Goal: Task Accomplishment & Management: Complete application form

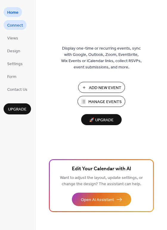
click at [14, 24] on span "Connect" at bounding box center [15, 25] width 16 height 6
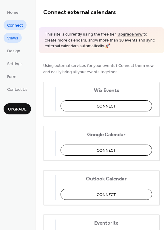
click at [14, 41] on span "Views" at bounding box center [12, 38] width 11 height 6
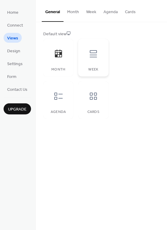
click at [93, 62] on div at bounding box center [94, 54] width 18 height 18
click at [74, 10] on button "Month" at bounding box center [73, 10] width 19 height 21
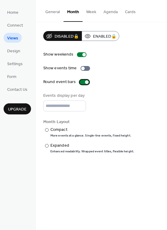
click at [84, 83] on div at bounding box center [85, 82] width 10 height 5
click at [84, 81] on div at bounding box center [85, 82] width 10 height 5
click at [54, 127] on div "Compact" at bounding box center [91, 130] width 80 height 6
click at [14, 72] on link "Form" at bounding box center [12, 76] width 16 height 10
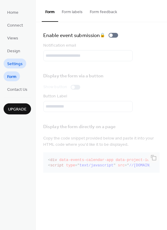
click at [14, 64] on span "Settings" at bounding box center [15, 64] width 16 height 6
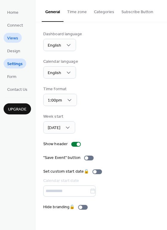
click at [17, 37] on span "Views" at bounding box center [12, 38] width 11 height 6
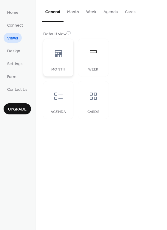
click at [71, 52] on div "Month" at bounding box center [58, 58] width 30 height 38
click at [89, 60] on div at bounding box center [94, 54] width 18 height 18
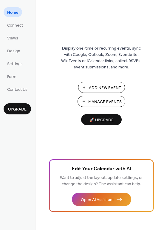
click at [97, 103] on span "Manage Events" at bounding box center [105, 102] width 33 height 6
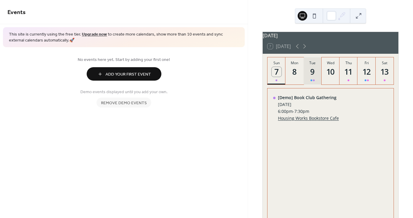
click at [310, 77] on div "9" at bounding box center [313, 72] width 10 height 10
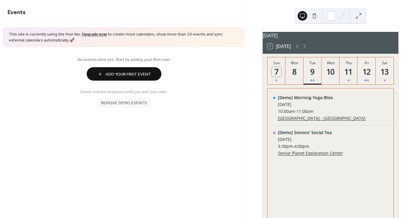
click at [122, 105] on span "Remove demo events" at bounding box center [124, 103] width 46 height 6
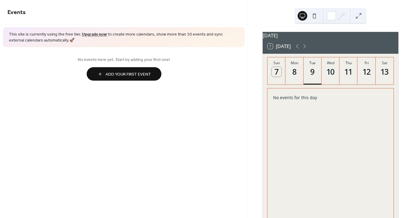
click at [125, 78] on span "Add Your First Event" at bounding box center [128, 74] width 45 height 6
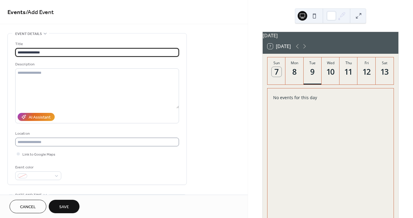
type input "**********"
click at [104, 142] on input "text" at bounding box center [97, 142] width 164 height 9
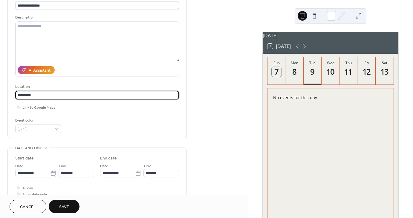
scroll to position [60, 0]
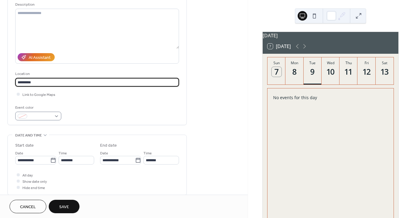
type input "*********"
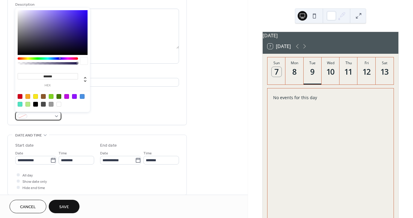
click at [50, 115] on span at bounding box center [41, 117] width 22 height 6
click at [21, 97] on div at bounding box center [20, 96] width 5 height 5
type input "*******"
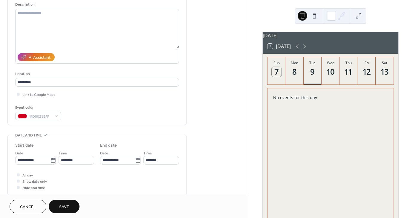
click at [92, 111] on div "Event color #D0021BFF" at bounding box center [97, 113] width 164 height 16
click at [72, 159] on input "********" at bounding box center [77, 160] width 36 height 9
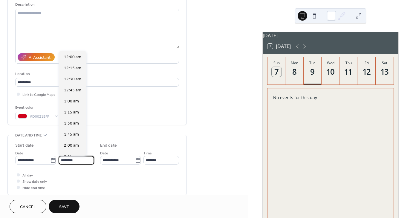
scroll to position [531, 0]
click at [77, 144] on span "2:00 pm" at bounding box center [71, 146] width 15 height 6
type input "*******"
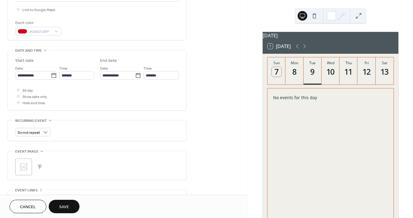
scroll to position [150, 0]
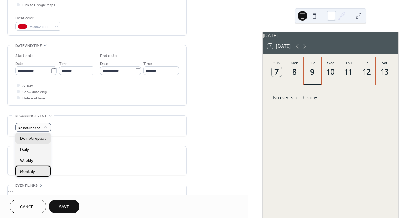
click at [37, 170] on div "Monthly" at bounding box center [32, 171] width 35 height 11
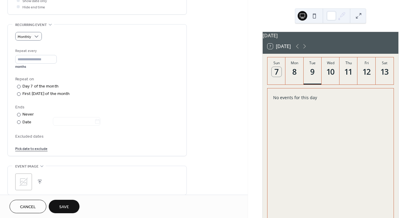
scroll to position [269, 0]
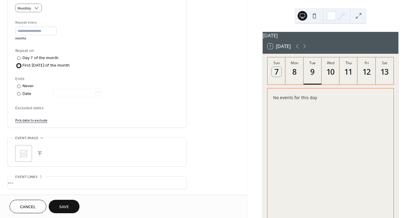
click at [47, 68] on div "First Sunday of the month" at bounding box center [46, 65] width 48 height 6
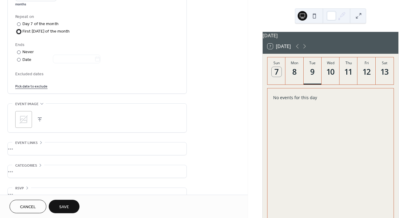
scroll to position [315, 0]
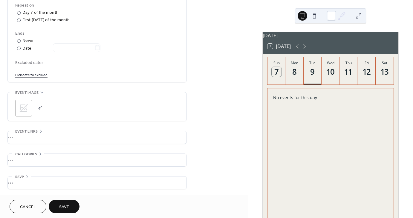
click at [18, 111] on div ";" at bounding box center [23, 108] width 17 height 17
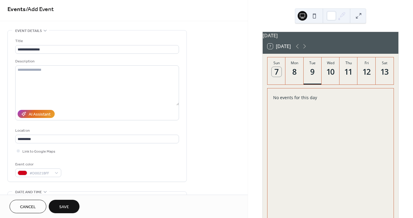
scroll to position [0, 0]
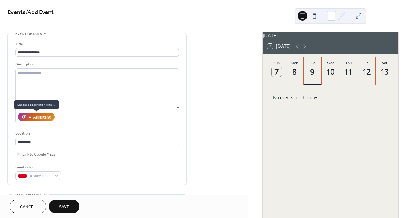
click at [37, 119] on div "AI Assistant" at bounding box center [40, 118] width 22 height 6
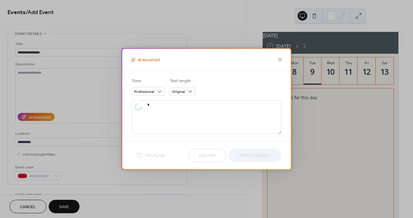
type textarea "**********"
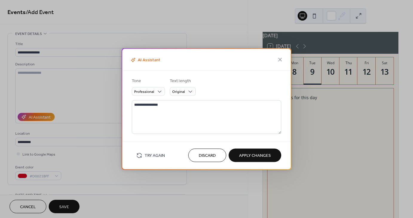
click at [242, 156] on span "Apply Changes" at bounding box center [255, 156] width 32 height 6
type textarea "**********"
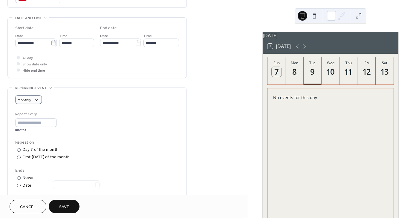
scroll to position [179, 0]
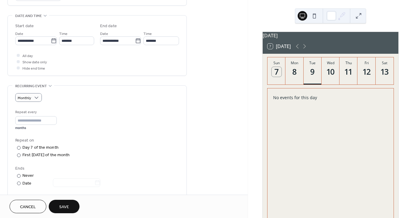
click at [67, 200] on button "Save" at bounding box center [64, 206] width 31 height 13
